Goal: Task Accomplishment & Management: Manage account settings

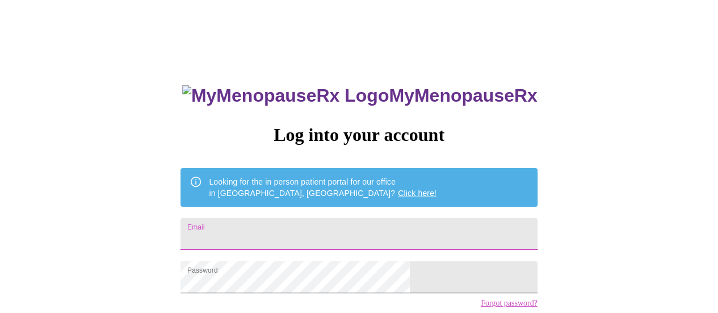
click at [332, 225] on input "Email" at bounding box center [359, 234] width 357 height 32
type input "[EMAIL_ADDRESS][DOMAIN_NAME]"
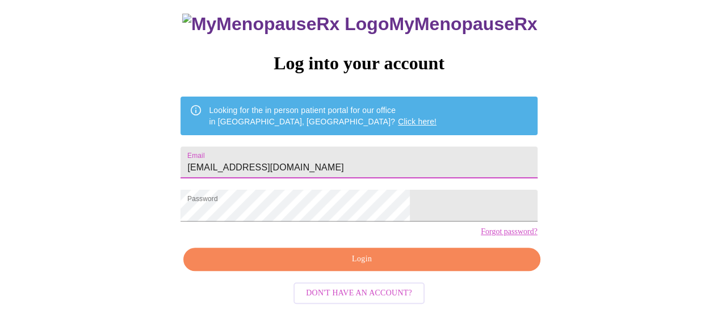
click at [323, 263] on span "Login" at bounding box center [361, 259] width 331 height 14
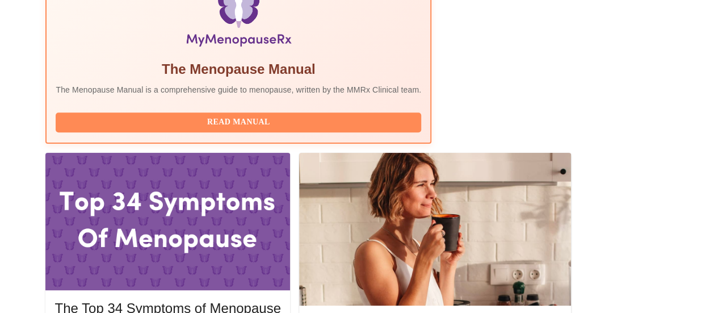
scroll to position [427, 0]
